Goal: Transaction & Acquisition: Purchase product/service

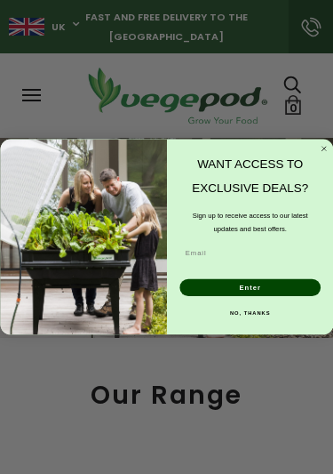
click at [320, 147] on circle "Close dialog" at bounding box center [324, 149] width 10 height 10
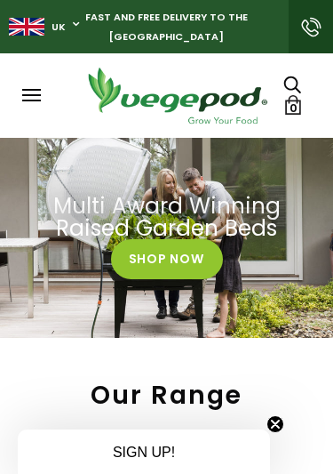
click at [39, 95] on span at bounding box center [31, 95] width 19 height 2
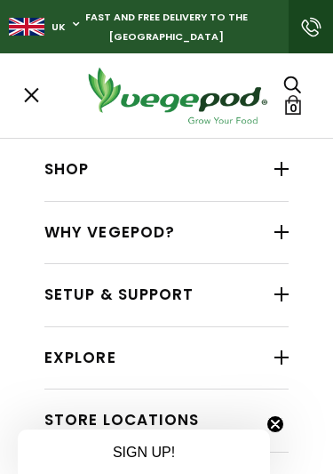
scroll to position [0, 257]
click at [188, 166] on link "Shop" at bounding box center [166, 170] width 244 height 34
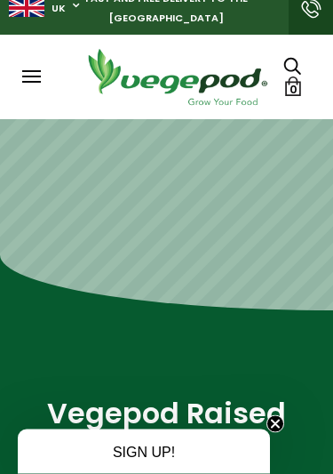
scroll to position [16, 0]
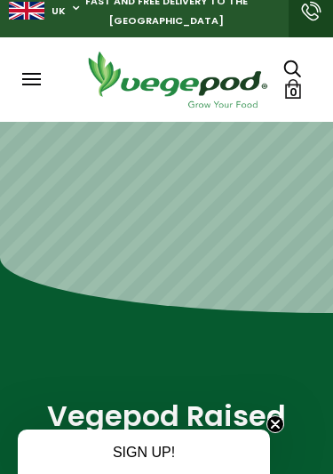
click at [37, 77] on button at bounding box center [30, 79] width 16 height 13
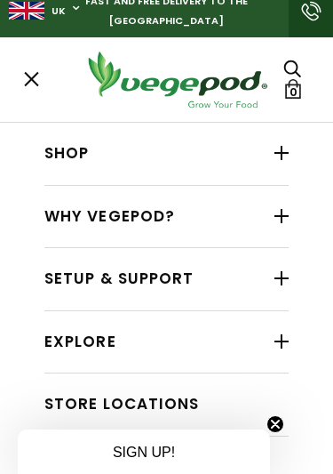
click at [285, 158] on div at bounding box center [282, 152] width 14 height 23
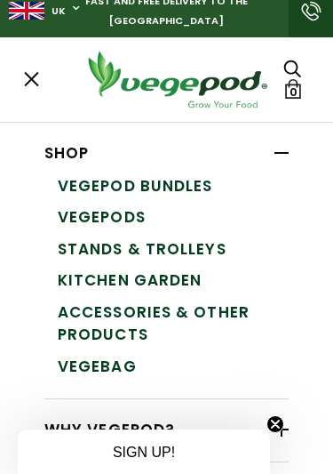
click at [130, 219] on link "Vegepods" at bounding box center [173, 218] width 231 height 32
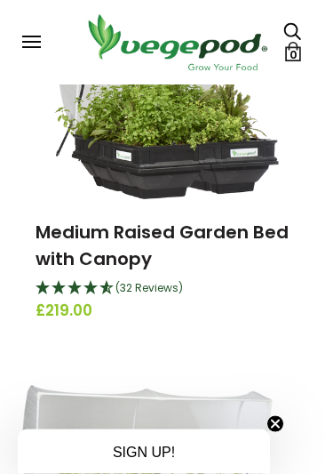
scroll to position [686, 0]
click at [208, 164] on img at bounding box center [167, 88] width 226 height 222
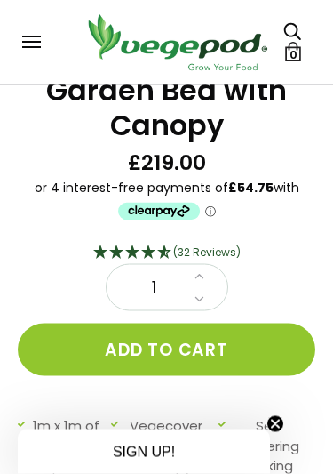
scroll to position [445, 0]
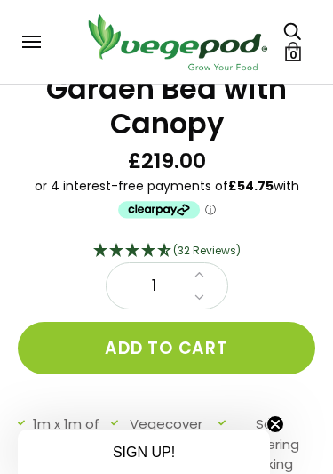
click at [205, 275] on link at bounding box center [199, 274] width 20 height 23
click at [206, 275] on link at bounding box center [199, 274] width 20 height 23
click at [196, 348] on button "Add to cart" at bounding box center [167, 348] width 298 height 52
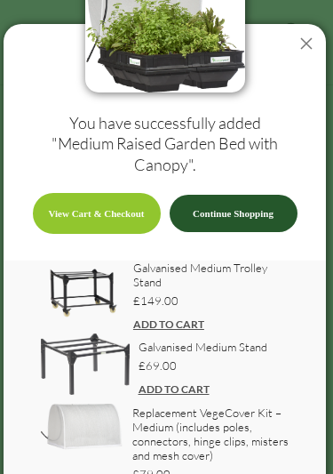
scroll to position [75, 0]
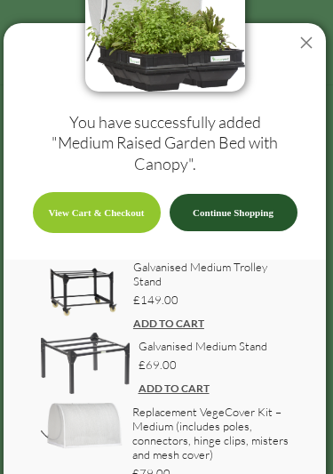
click at [239, 212] on link "Continue Shopping" at bounding box center [234, 212] width 128 height 37
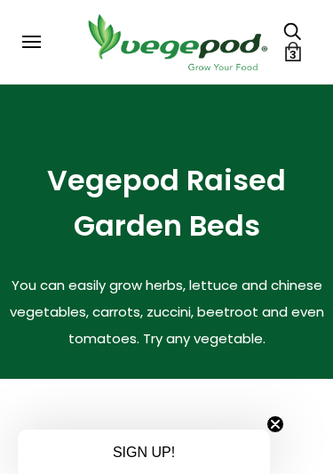
scroll to position [256, 0]
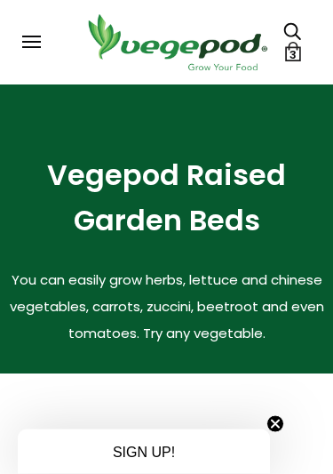
click at [273, 423] on circle "Close teaser" at bounding box center [275, 424] width 17 height 17
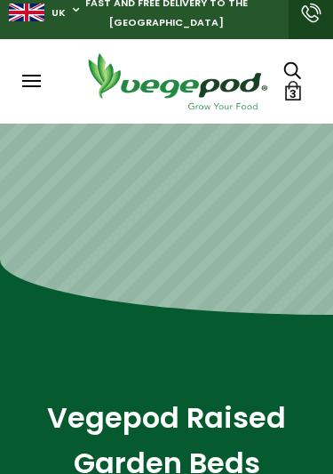
scroll to position [0, 0]
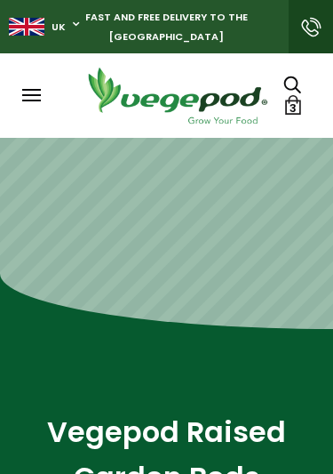
click at [284, 108] on link "3" at bounding box center [293, 105] width 20 height 20
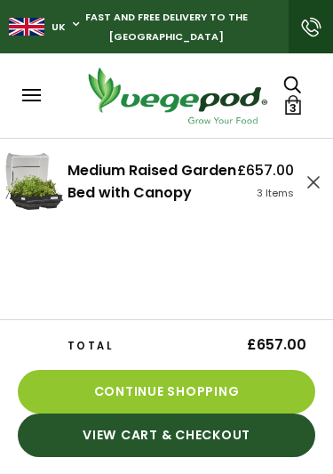
scroll to position [1, 0]
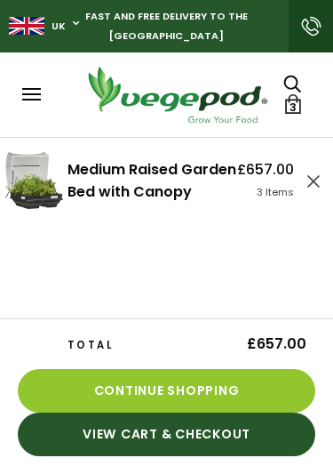
click at [176, 443] on link "View Cart & Checkout" at bounding box center [167, 434] width 298 height 44
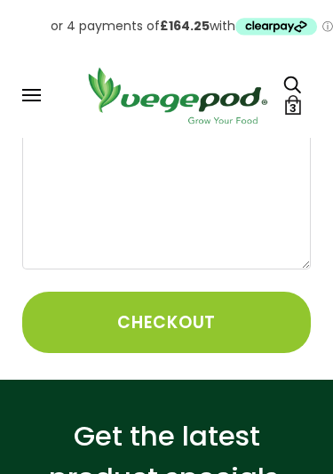
scroll to position [477, 0]
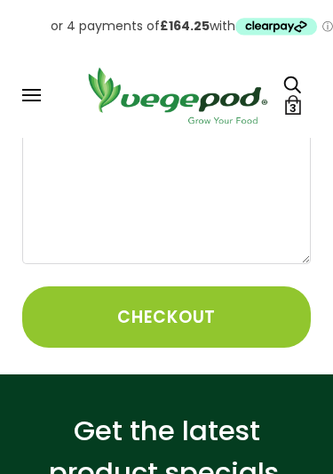
click at [205, 315] on button "Checkout" at bounding box center [166, 317] width 289 height 61
